Goal: Task Accomplishment & Management: Complete application form

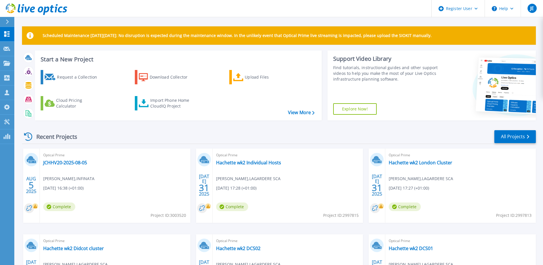
click at [17, 220] on div "Scheduled Maintenance on Monday 22nd September: No disruption is expected durin…" at bounding box center [278, 162] width 529 height 324
click at [72, 78] on div "Request a Collection" at bounding box center [80, 76] width 46 height 11
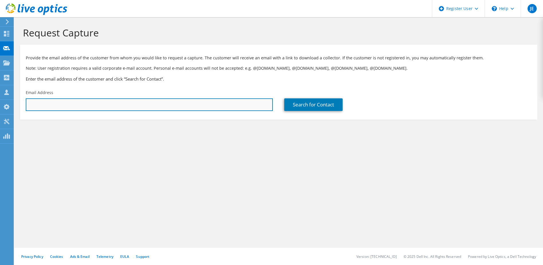
paste input "[EMAIL_ADDRESS][DOMAIN_NAME]"
type input "[EMAIL_ADDRESS][DOMAIN_NAME]"
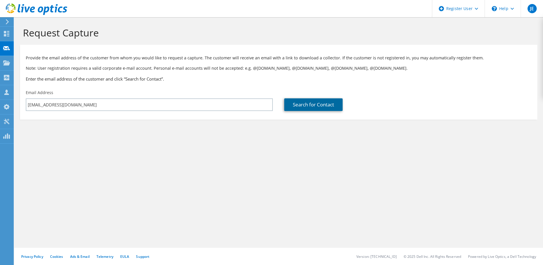
click at [291, 102] on link "Search for Contact" at bounding box center [313, 104] width 58 height 13
type input "Werfen Ltd"
type input "[PERSON_NAME]"
type input "[GEOGRAPHIC_DATA]"
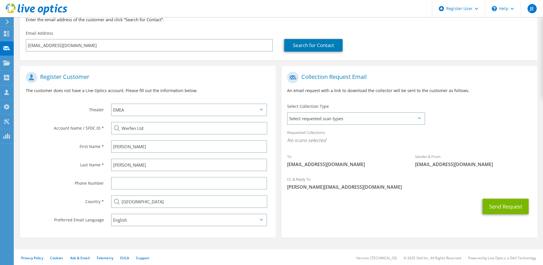
scroll to position [61, 0]
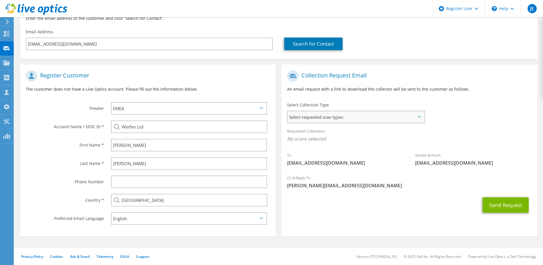
click at [318, 118] on span "Select requested scan types" at bounding box center [356, 116] width 136 height 11
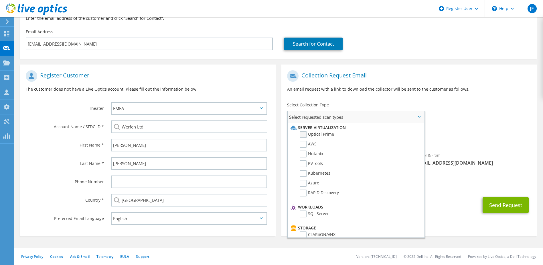
click at [304, 134] on label "Optical Prime" at bounding box center [317, 134] width 34 height 7
click at [0, 0] on input "Optical Prime" at bounding box center [0, 0] width 0 height 0
click at [211, 89] on p "The customer does not have a Live Optics account. Please fill out the informati…" at bounding box center [148, 89] width 244 height 6
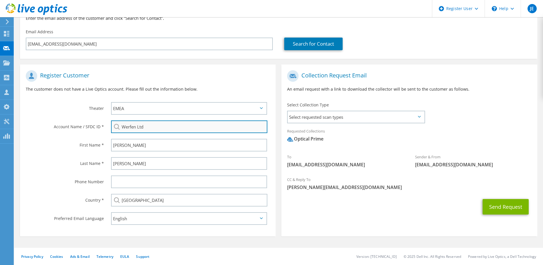
click at [166, 128] on input "Werfen Ltd" at bounding box center [189, 126] width 157 height 13
click at [150, 127] on input "Werfen Ltd" at bounding box center [189, 126] width 157 height 13
click at [141, 127] on input "Werfen" at bounding box center [189, 126] width 157 height 13
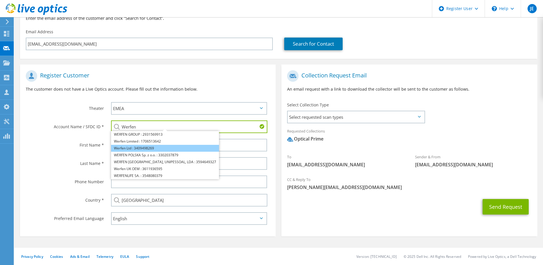
click at [129, 148] on li "Werfen Ltd : 3409498269" at bounding box center [165, 148] width 108 height 7
type input "Werfen Ltd : 3409498269"
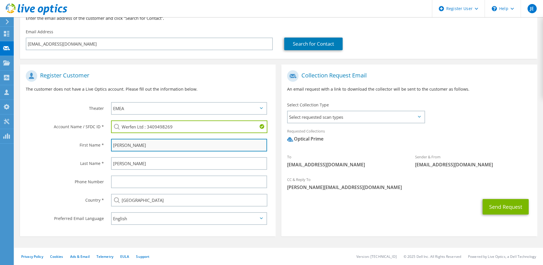
click at [160, 146] on input "[PERSON_NAME]" at bounding box center [189, 145] width 156 height 13
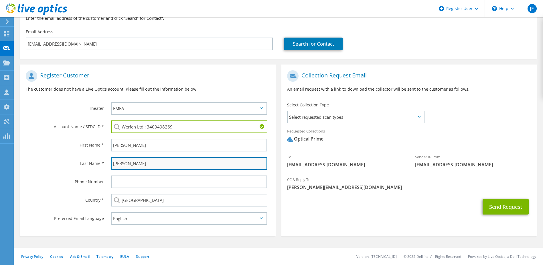
click at [157, 161] on input "Bingley-Hannah" at bounding box center [189, 163] width 156 height 13
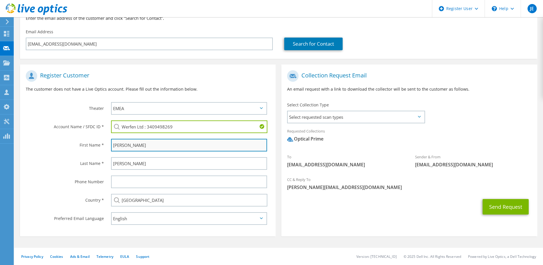
click at [149, 149] on input "Edward" at bounding box center [189, 145] width 156 height 13
type input "Edward"
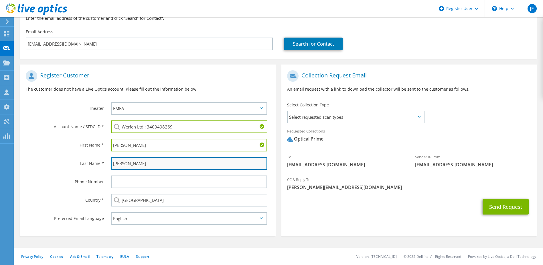
click at [147, 162] on input "Bingley-Hannah" at bounding box center [189, 163] width 156 height 13
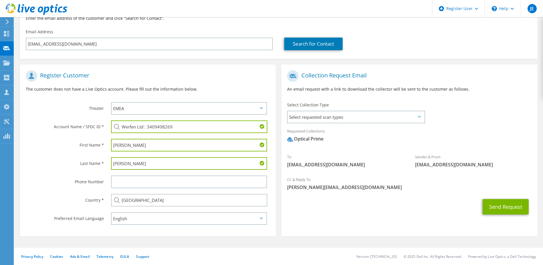
type input "Bingley-Hannah"
click at [147, 117] on div "APJ EMEA NA/LATAM" at bounding box center [190, 108] width 171 height 18
click at [147, 110] on select "APJ EMEA NA/LATAM" at bounding box center [189, 108] width 156 height 13
click at [111, 102] on select "APJ EMEA NA/LATAM" at bounding box center [189, 108] width 156 height 13
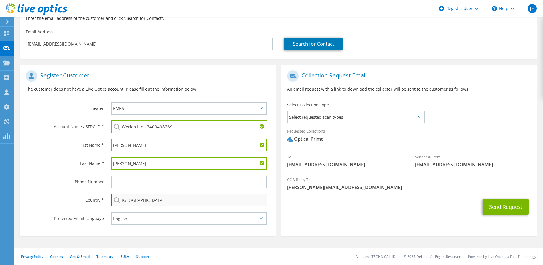
click at [168, 200] on input "[GEOGRAPHIC_DATA]" at bounding box center [189, 200] width 157 height 13
click at [158, 197] on input "[GEOGRAPHIC_DATA]" at bounding box center [189, 200] width 157 height 13
click at [159, 200] on input "[GEOGRAPHIC_DATA]" at bounding box center [189, 200] width 157 height 13
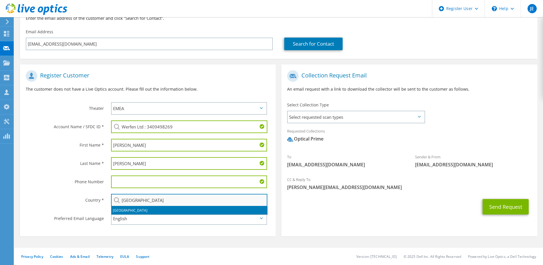
type input "[GEOGRAPHIC_DATA]"
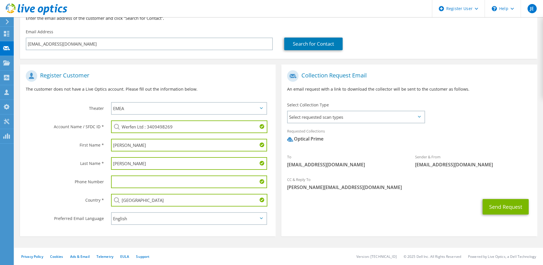
drag, startPoint x: 62, startPoint y: 209, endPoint x: 69, endPoint y: 207, distance: 7.4
click at [62, 209] on div "Preferred Email Language" at bounding box center [62, 218] width 85 height 18
click at [140, 217] on select "English Deutsch Español Français Italiano Polski Português Русский 한국어 中文 日本語" at bounding box center [189, 218] width 156 height 13
click at [111, 212] on select "English Deutsch Español Français Italiano Polski Português Русский 한국어 中文 日本語" at bounding box center [189, 218] width 156 height 13
click at [151, 230] on section "Register Customer The customer does not have a Live Optics account. Please fill…" at bounding box center [148, 150] width 256 height 172
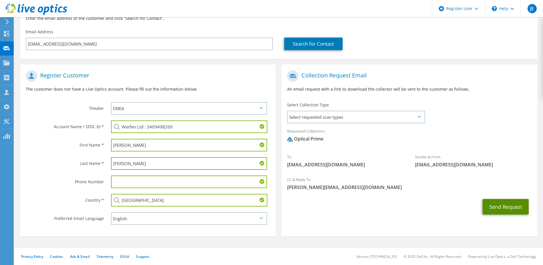
click at [508, 210] on button "Send Request" at bounding box center [506, 206] width 46 height 15
